Goal: Use online tool/utility: Utilize a website feature to perform a specific function

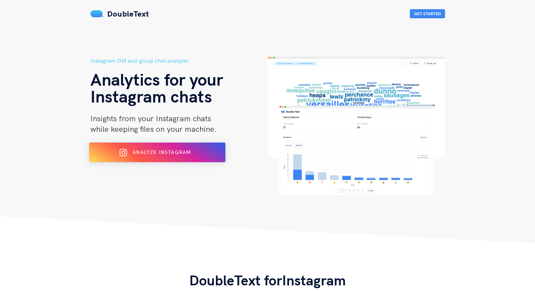
click at [134, 145] on button "Analyze Instagram" at bounding box center [157, 153] width 137 height 20
click at [169, 151] on span "Analyze Instagram" at bounding box center [162, 152] width 58 height 6
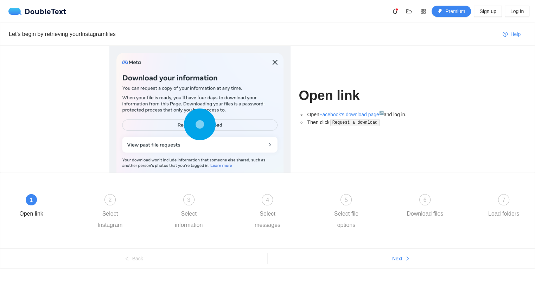
click at [179, 124] on div at bounding box center [200, 126] width 167 height 146
click at [369, 116] on link "Facebook's download page ↗" at bounding box center [352, 115] width 64 height 6
click at [352, 124] on code "Request a download" at bounding box center [355, 122] width 49 height 7
click at [118, 207] on div "2 Select Instagram" at bounding box center [129, 212] width 79 height 37
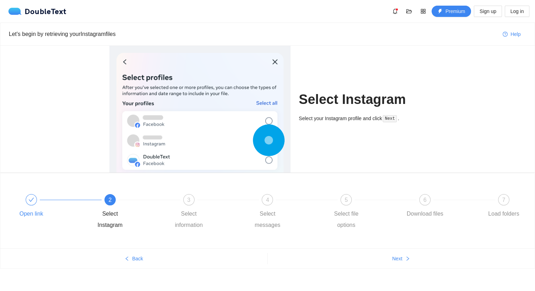
click at [31, 205] on div at bounding box center [31, 199] width 11 height 11
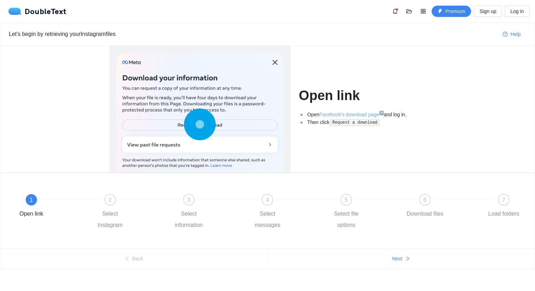
click at [363, 114] on link "Facebook's download page ↗" at bounding box center [352, 115] width 64 height 6
click at [109, 201] on span "2" at bounding box center [109, 200] width 3 height 6
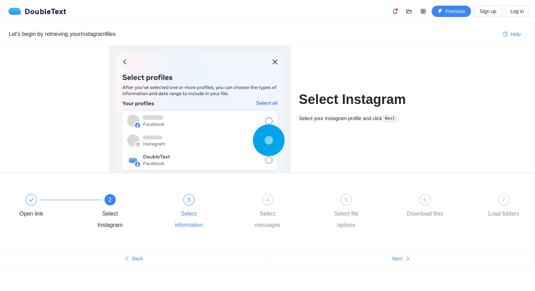
click at [189, 201] on span "3" at bounding box center [188, 200] width 3 height 6
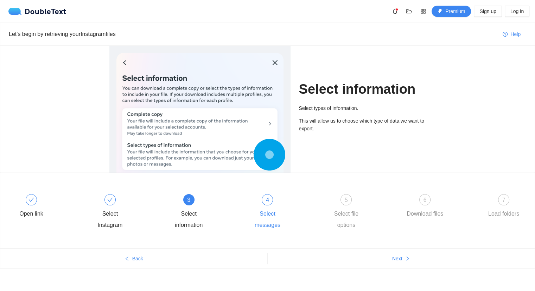
click at [272, 200] on div at bounding box center [307, 199] width 79 height 3
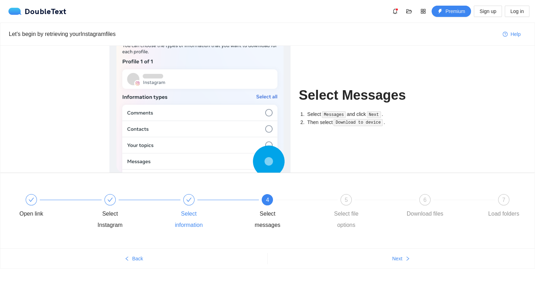
click at [187, 201] on icon "check" at bounding box center [189, 200] width 6 height 6
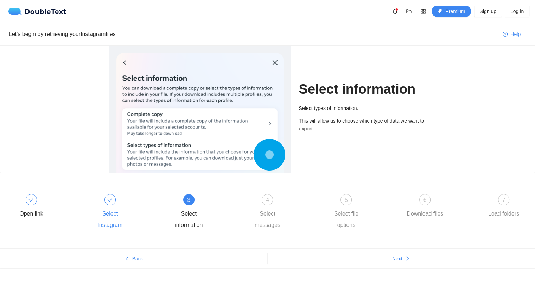
click at [108, 203] on div at bounding box center [110, 199] width 11 height 11
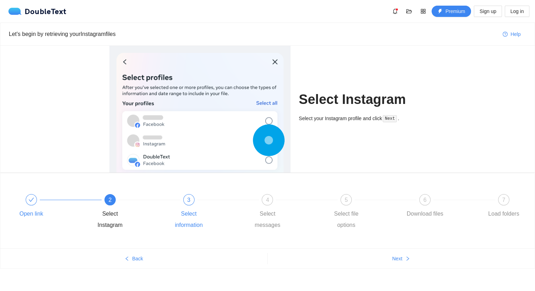
click at [31, 197] on icon "check" at bounding box center [32, 200] width 6 height 6
